Goal: Find specific page/section: Find specific page/section

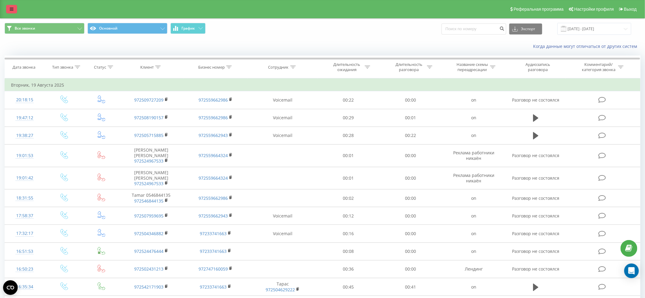
click at [13, 10] on icon at bounding box center [12, 9] width 4 height 4
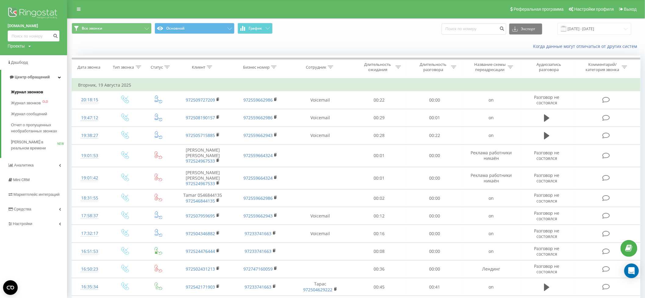
click at [14, 91] on span "Журнал звонков" at bounding box center [27, 92] width 32 height 6
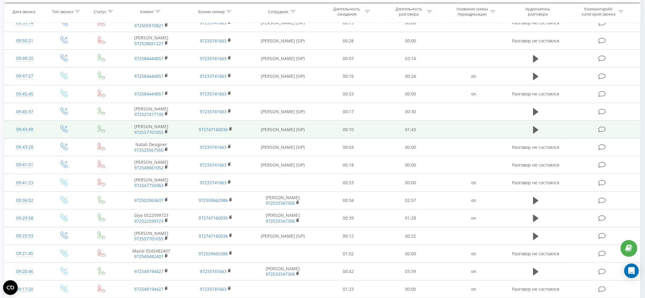
scroll to position [260, 0]
